Goal: Find specific page/section

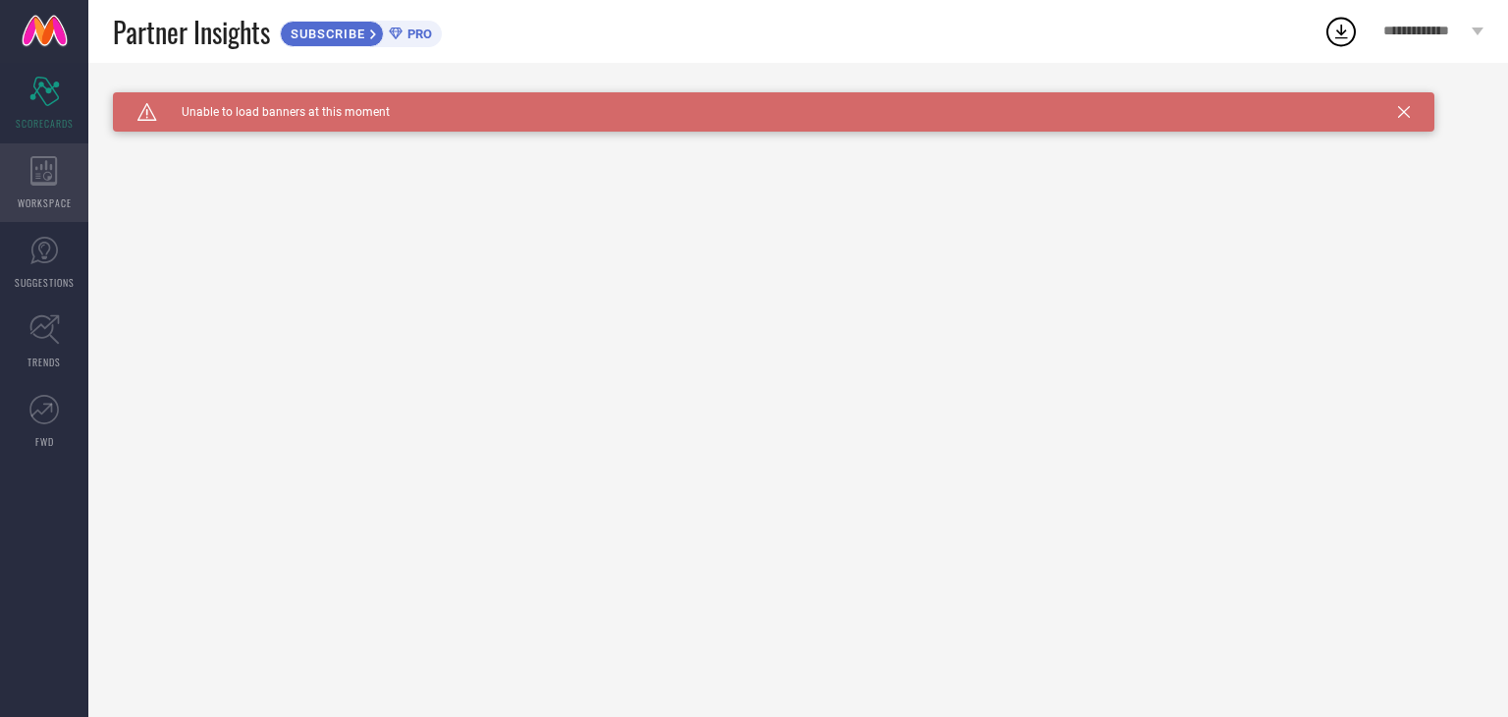
click at [35, 178] on icon at bounding box center [43, 170] width 27 height 29
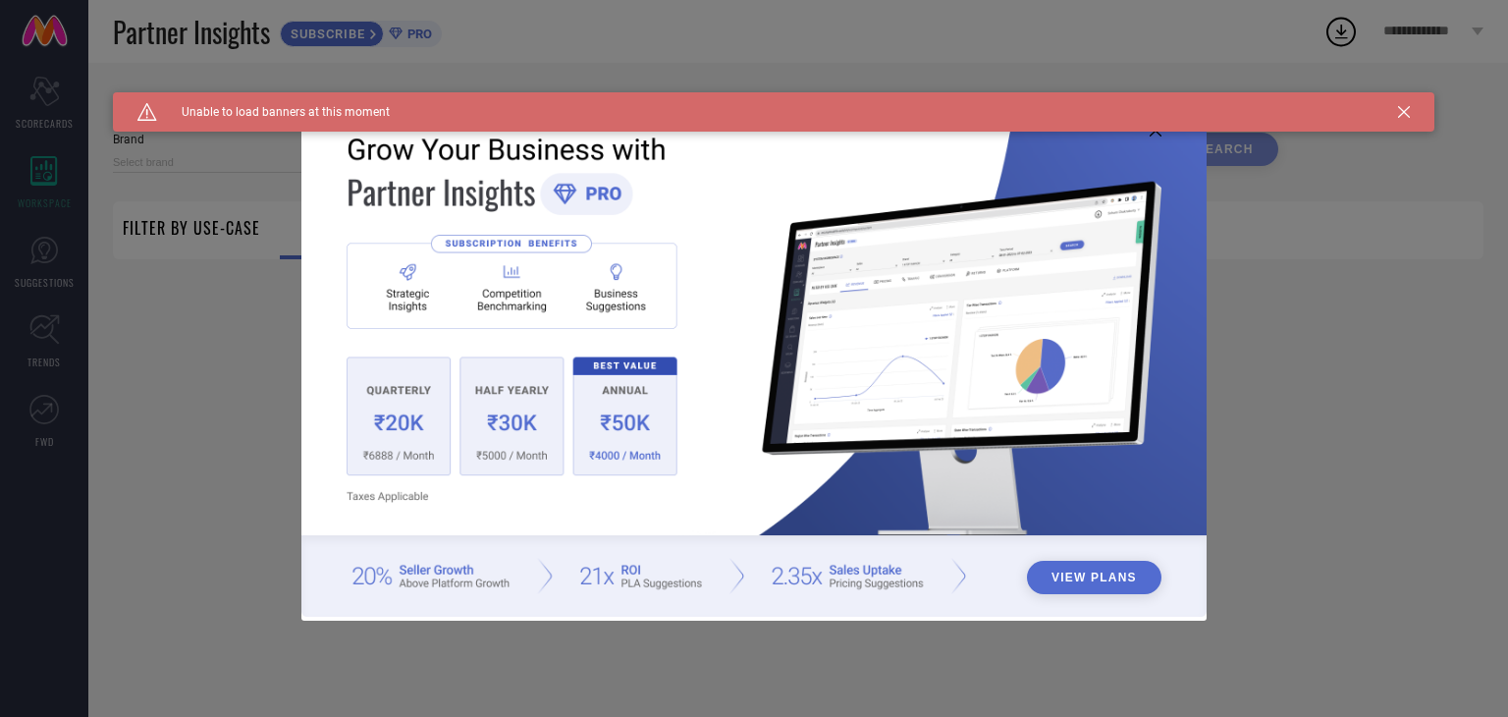
type input "1 STOP FASHION"
type input "All"
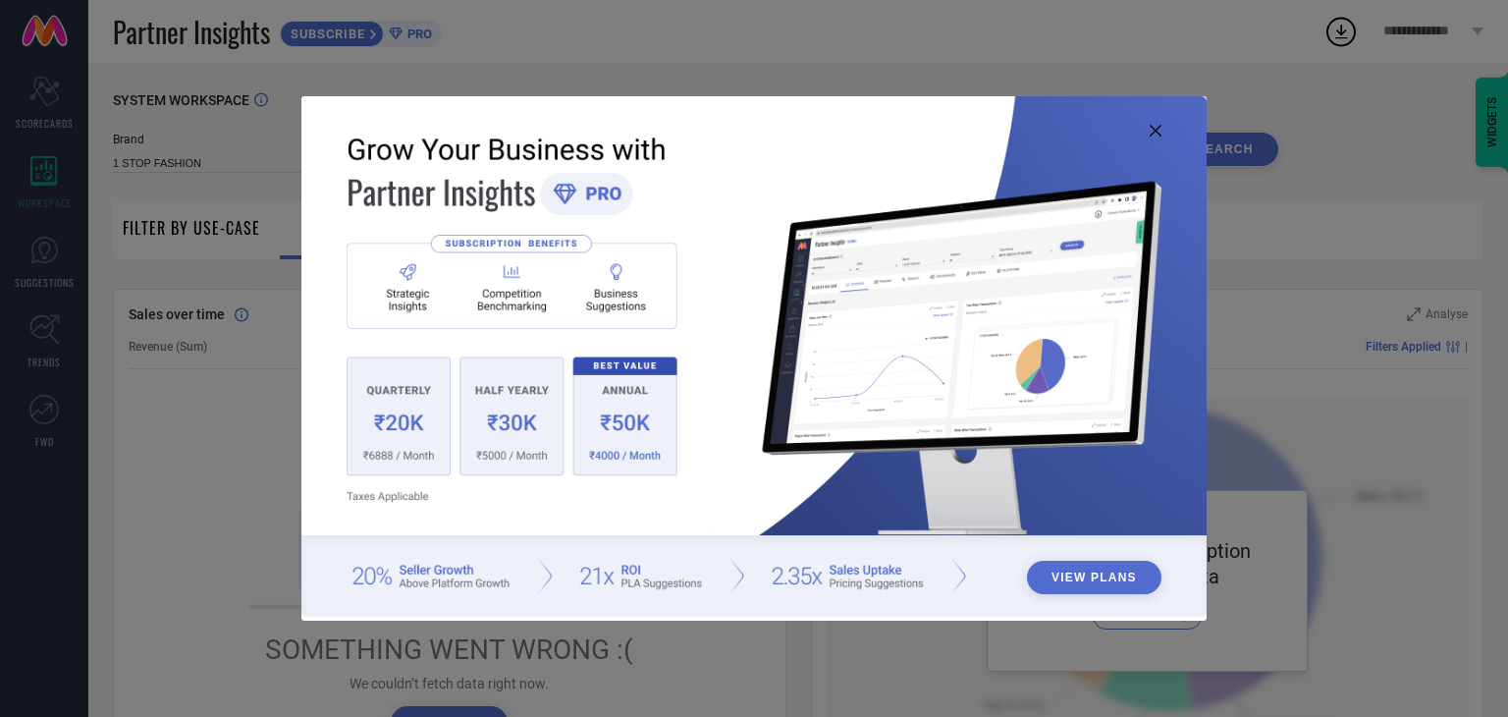
click at [1164, 129] on img at bounding box center [753, 356] width 905 height 520
click at [1153, 130] on icon at bounding box center [1155, 131] width 12 height 12
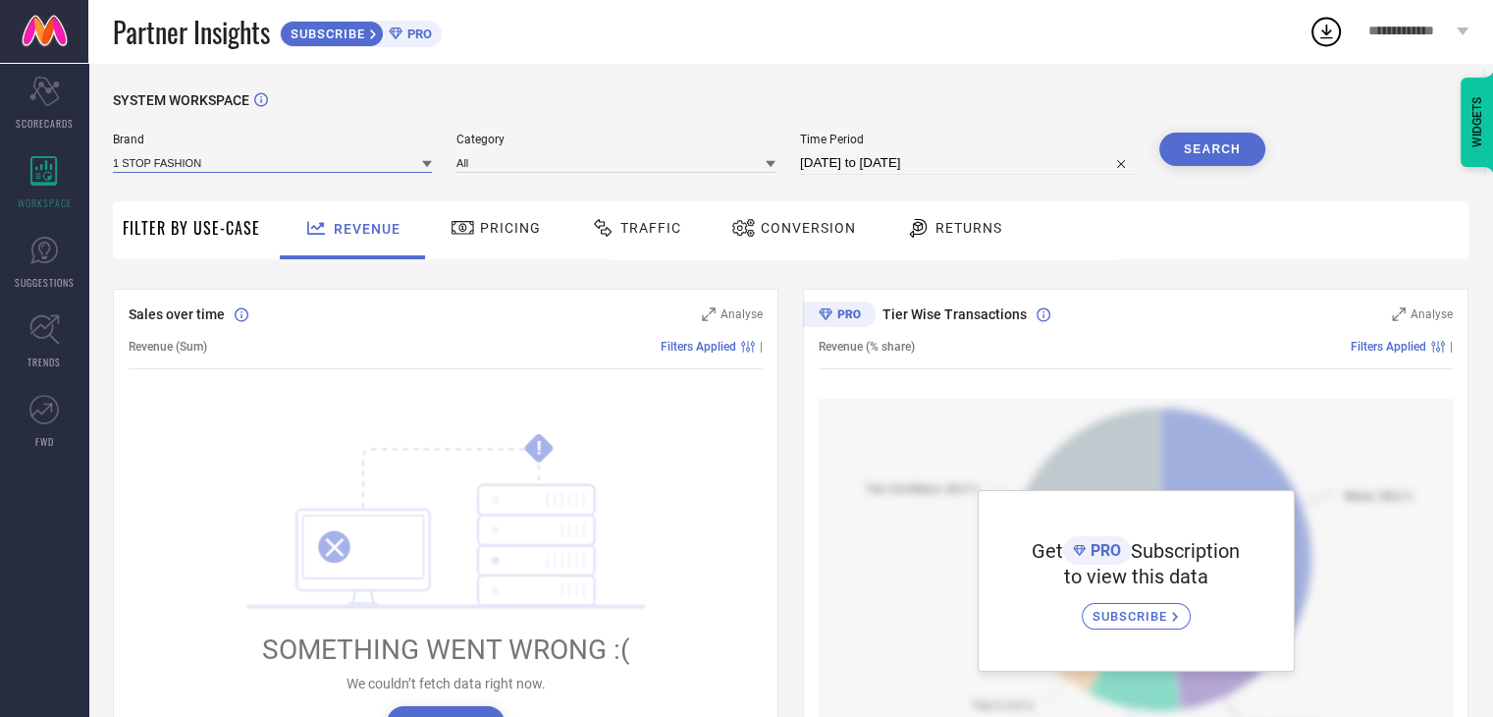
click at [217, 159] on input at bounding box center [272, 162] width 319 height 21
type input "saadaa"
click at [180, 204] on div "SAADAA" at bounding box center [272, 189] width 319 height 33
click at [722, 158] on input at bounding box center [615, 162] width 319 height 21
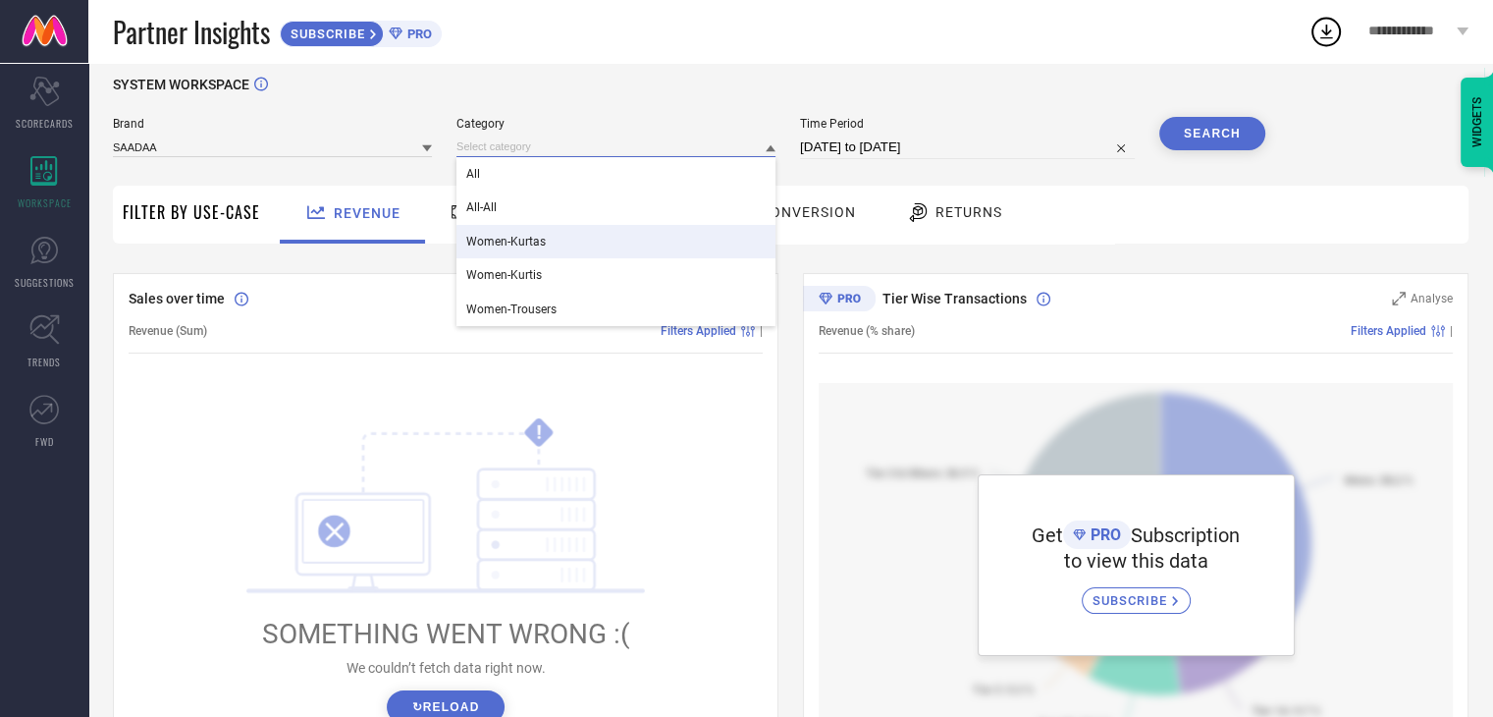
scroll to position [24, 0]
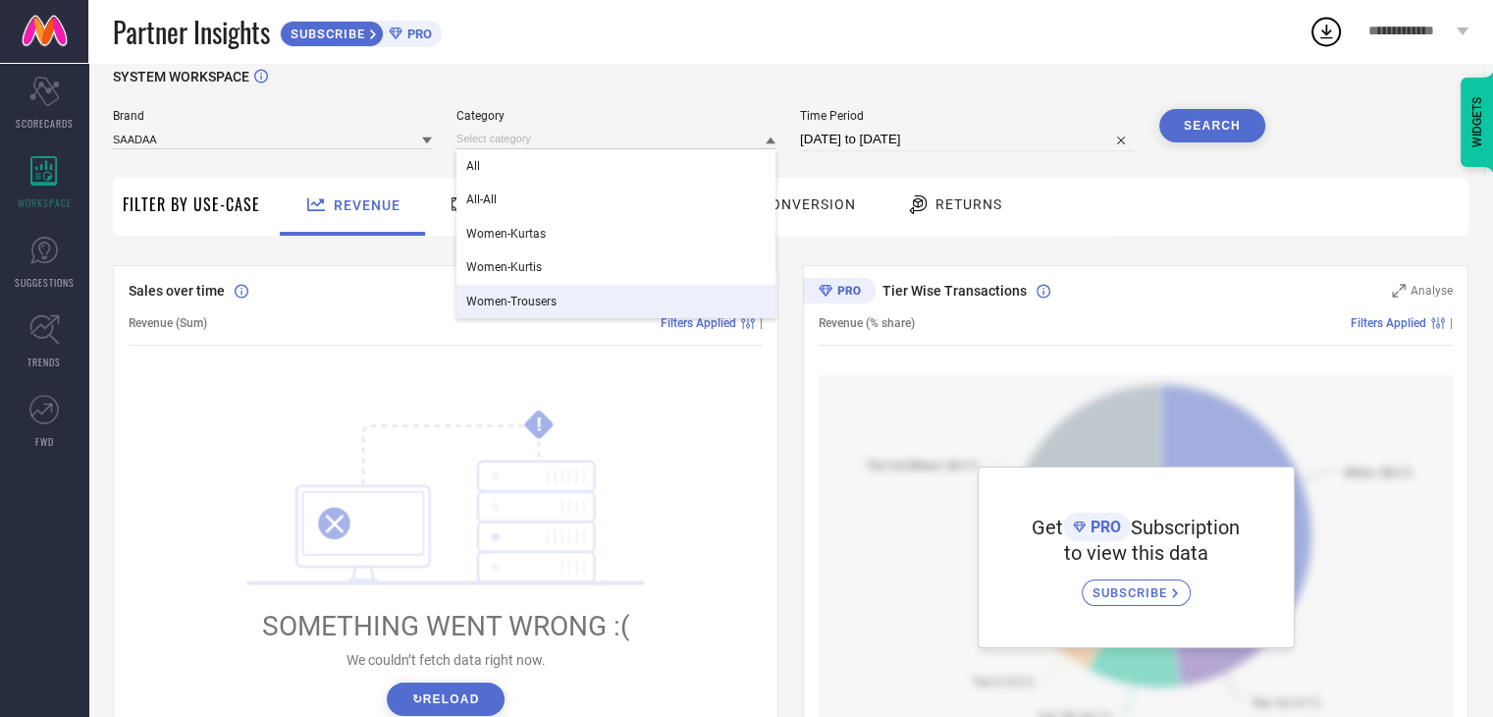
click at [564, 292] on div "Women-Trousers" at bounding box center [615, 301] width 319 height 33
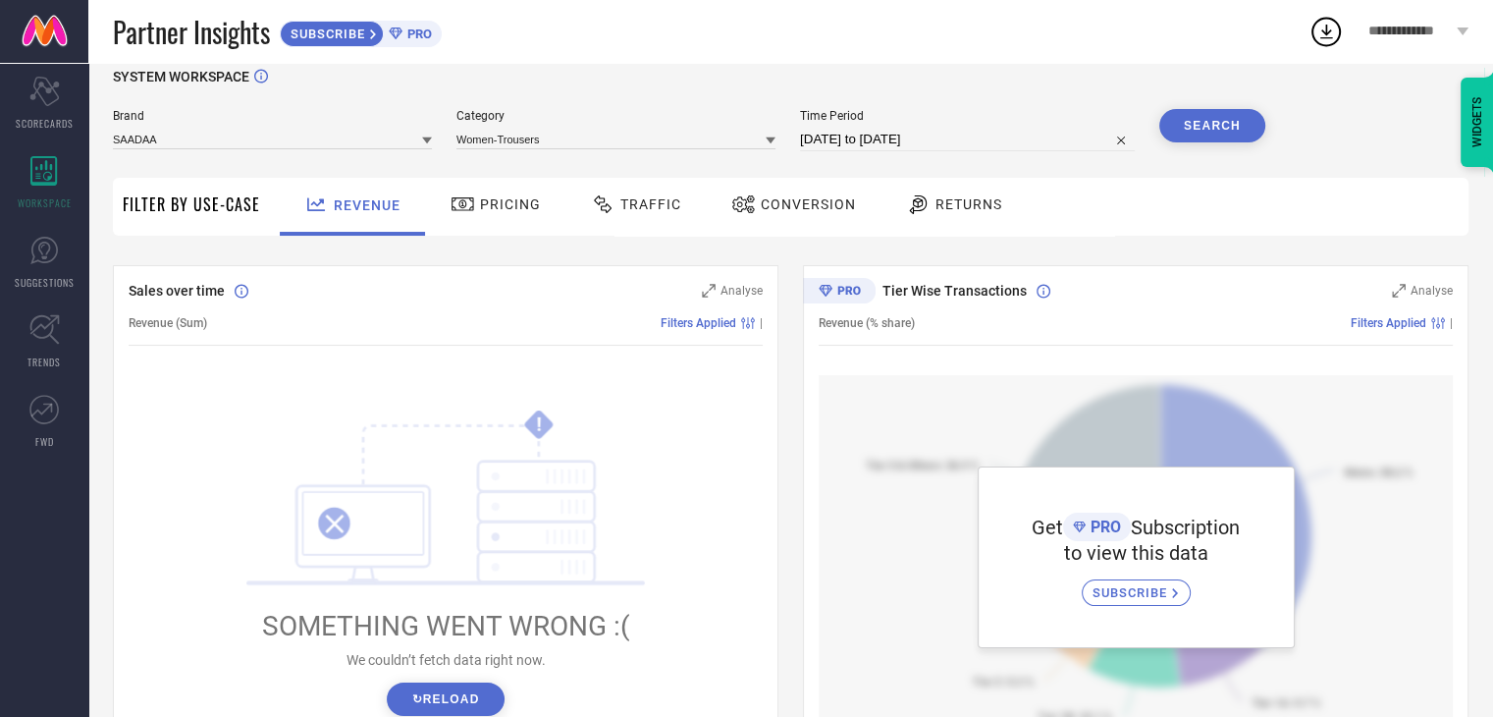
click at [1194, 123] on button "Search" at bounding box center [1212, 125] width 106 height 33
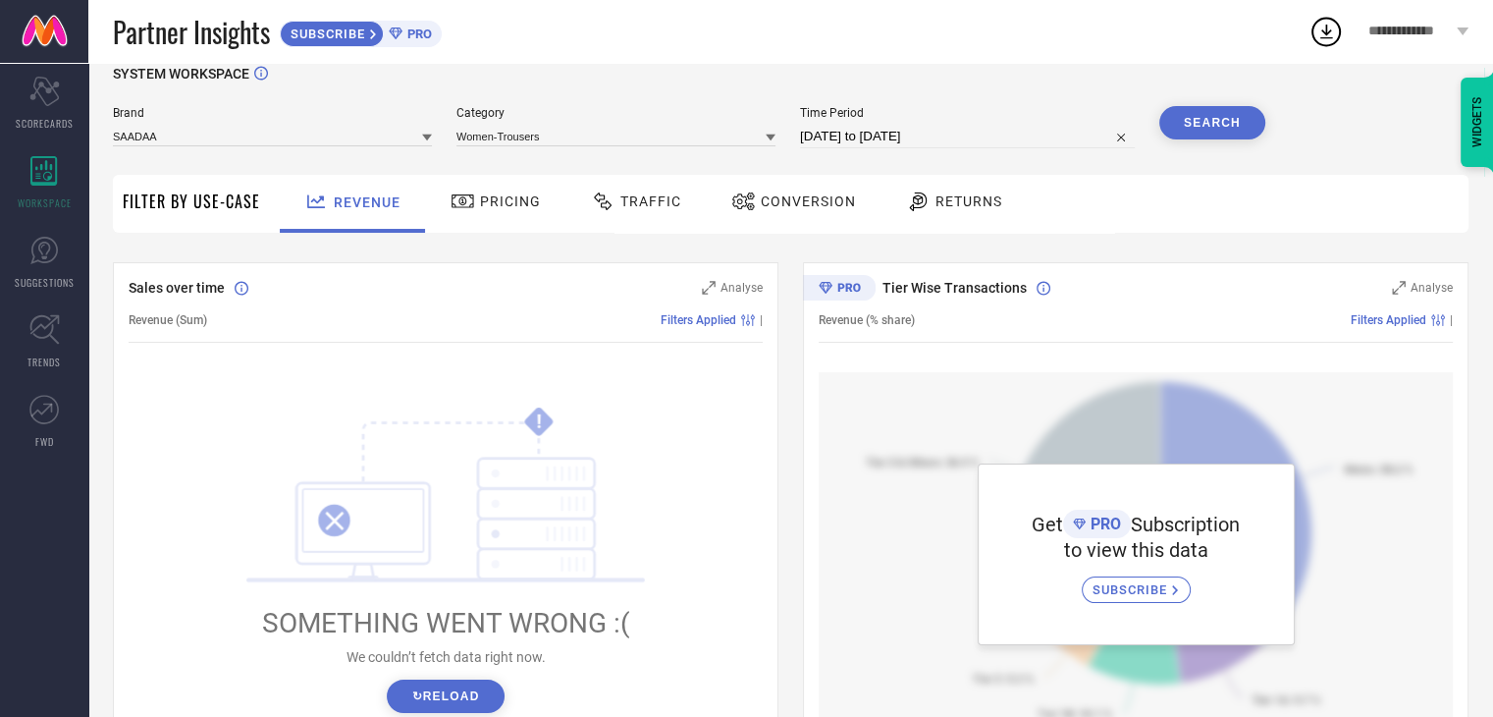
scroll to position [0, 0]
